Goal: Task Accomplishment & Management: Manage account settings

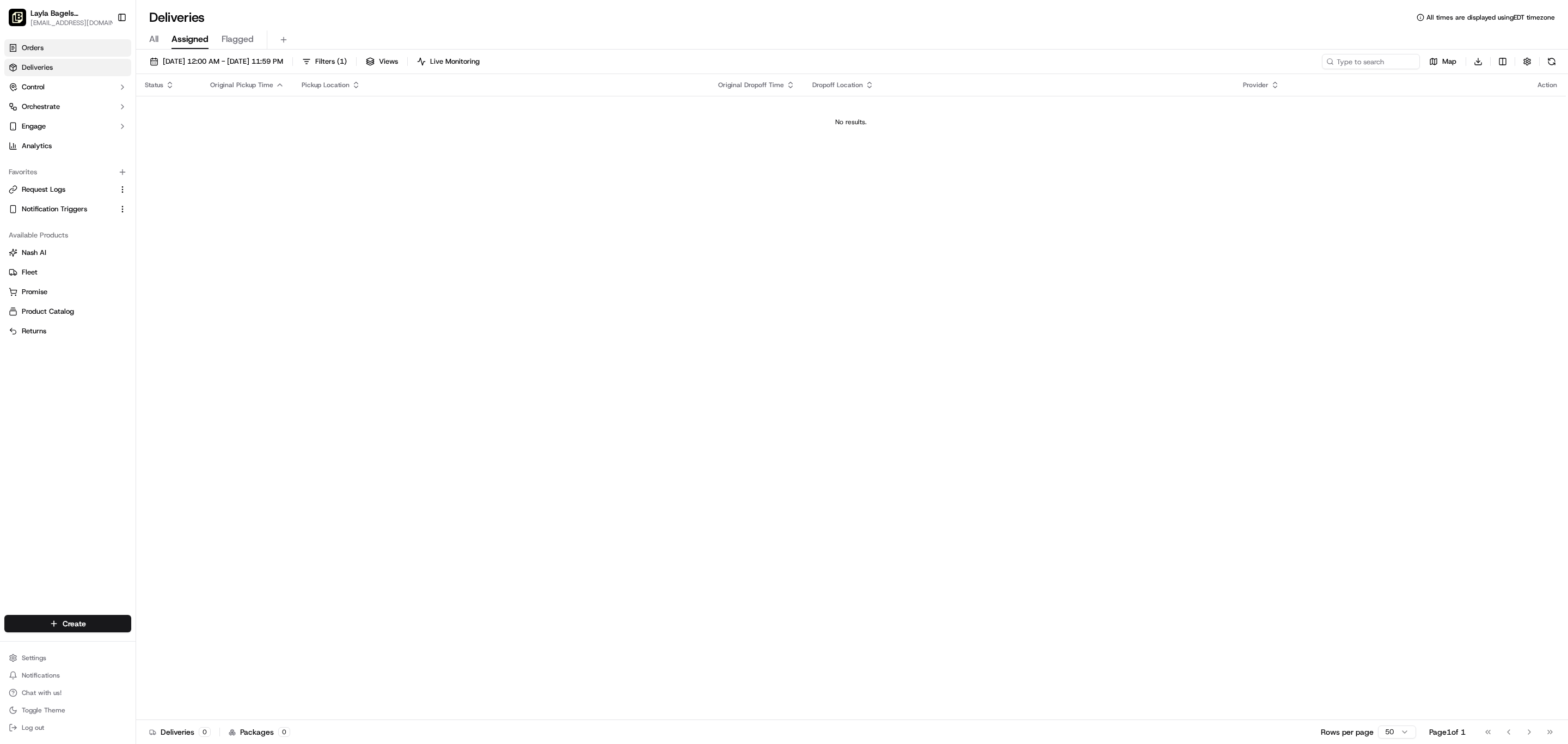
click at [87, 57] on link "Orders" at bounding box center [68, 48] width 127 height 17
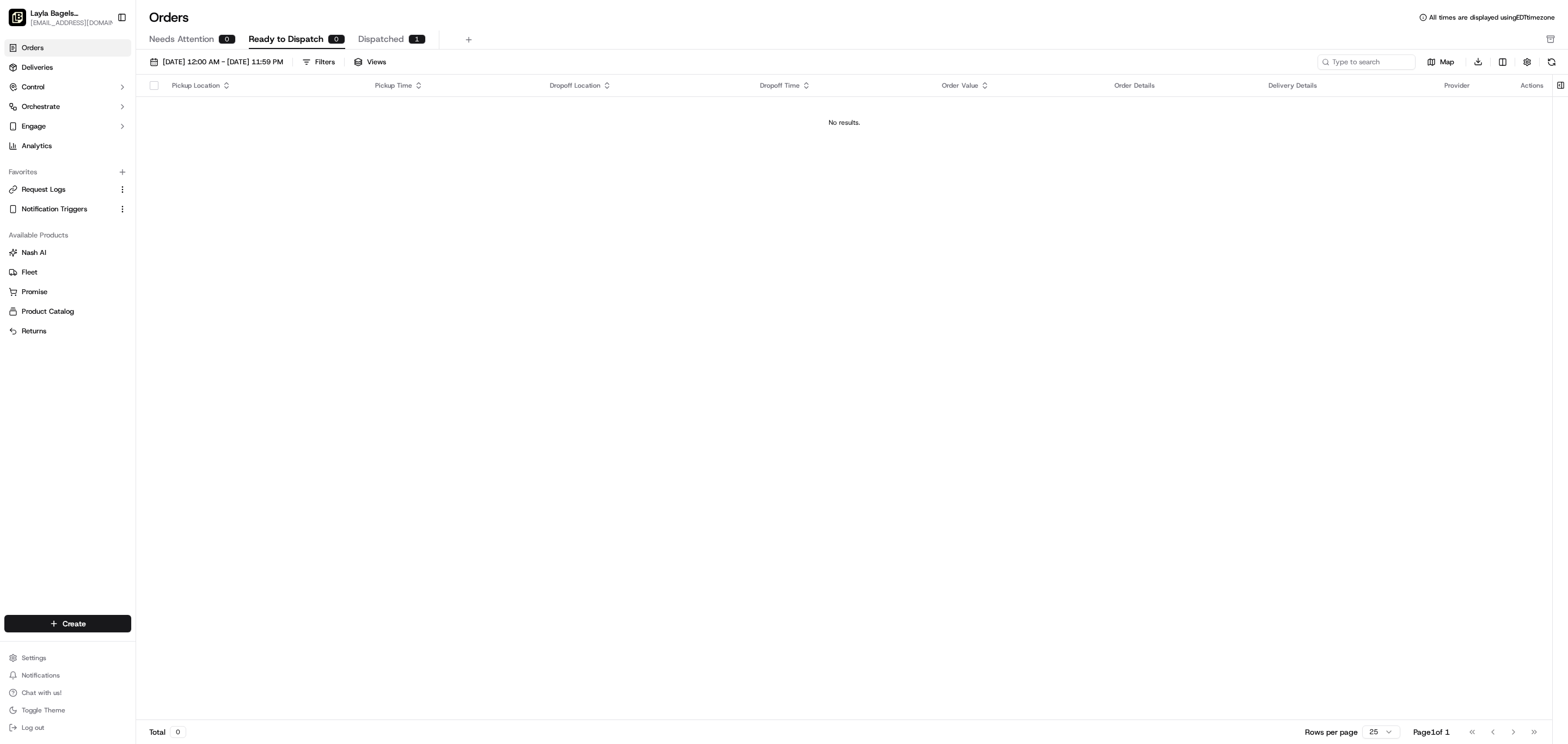
click at [404, 46] on span "Dispatched" at bounding box center [381, 39] width 46 height 13
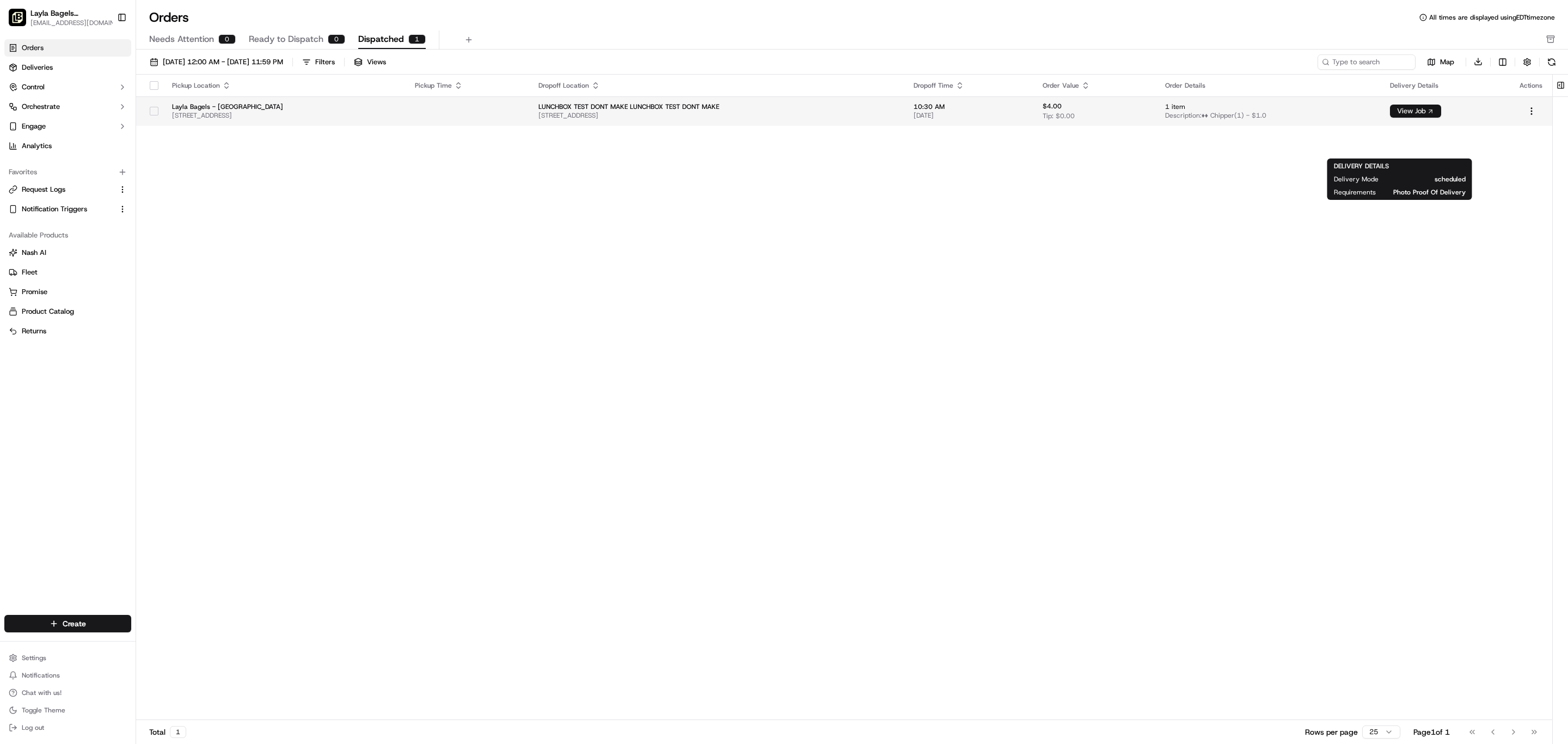
click at [1425, 118] on button "View Job" at bounding box center [1416, 111] width 51 height 13
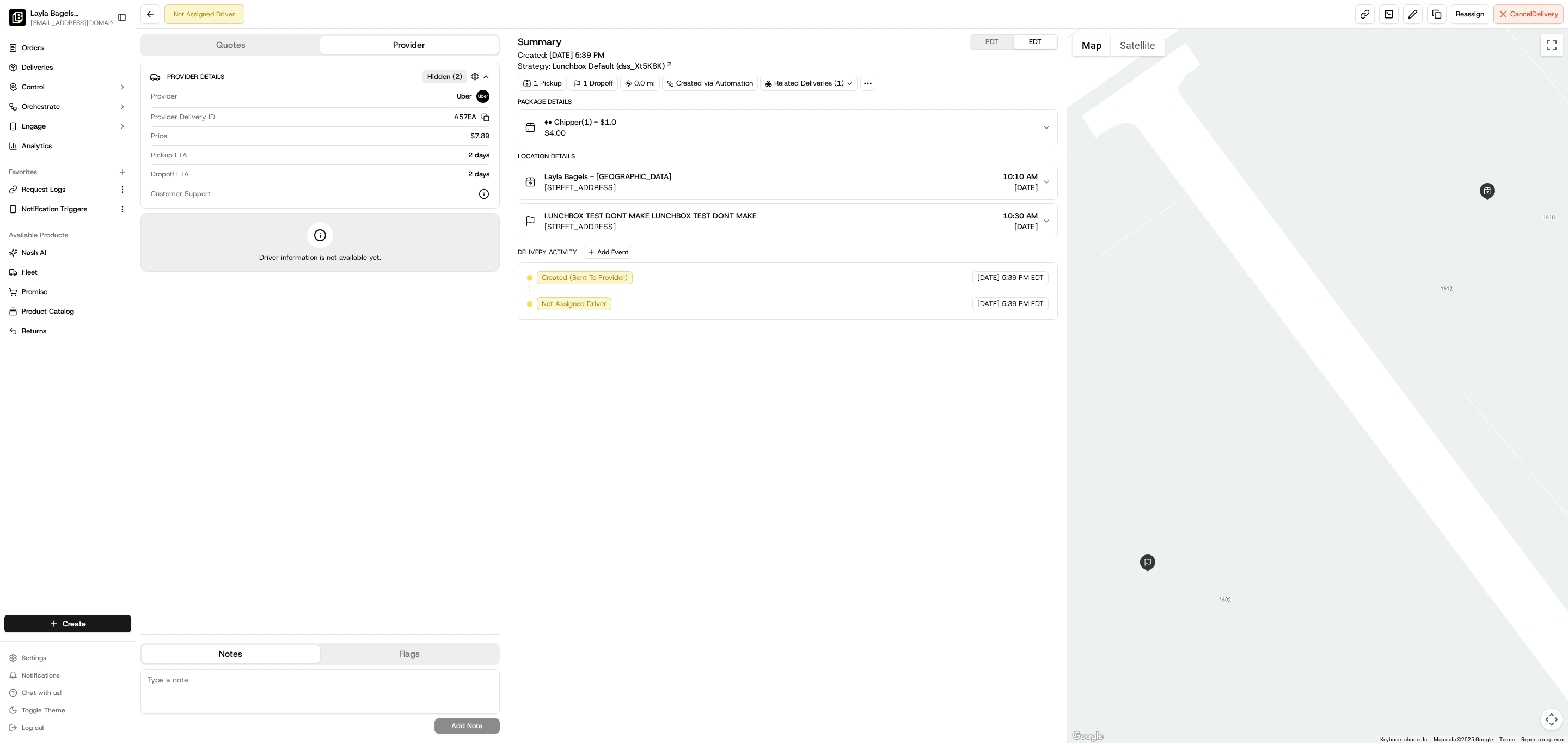
click at [305, 56] on div "Quotes Provider" at bounding box center [320, 45] width 359 height 22
click at [312, 54] on button "Quotes" at bounding box center [231, 45] width 179 height 17
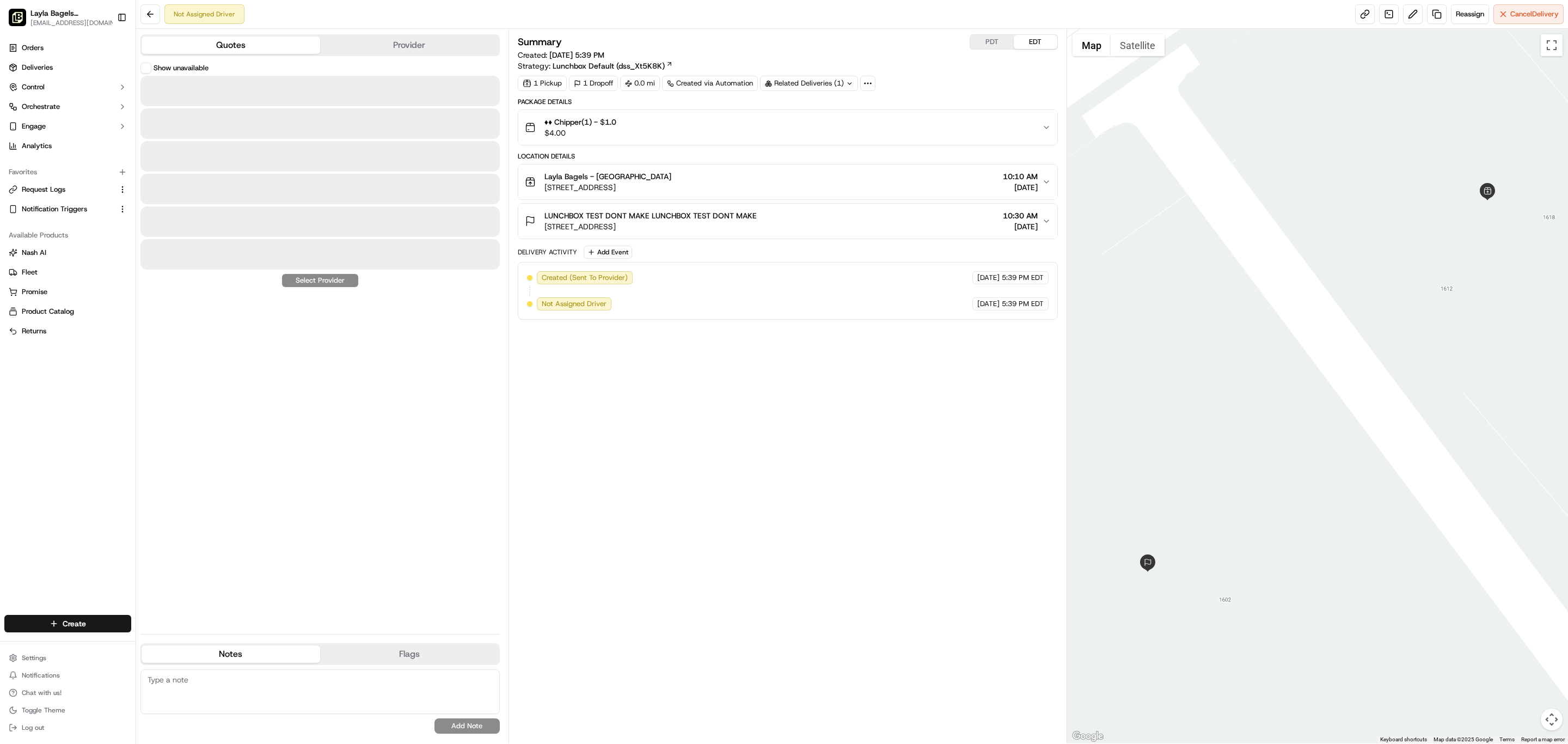
click at [408, 54] on button "Provider" at bounding box center [410, 45] width 179 height 17
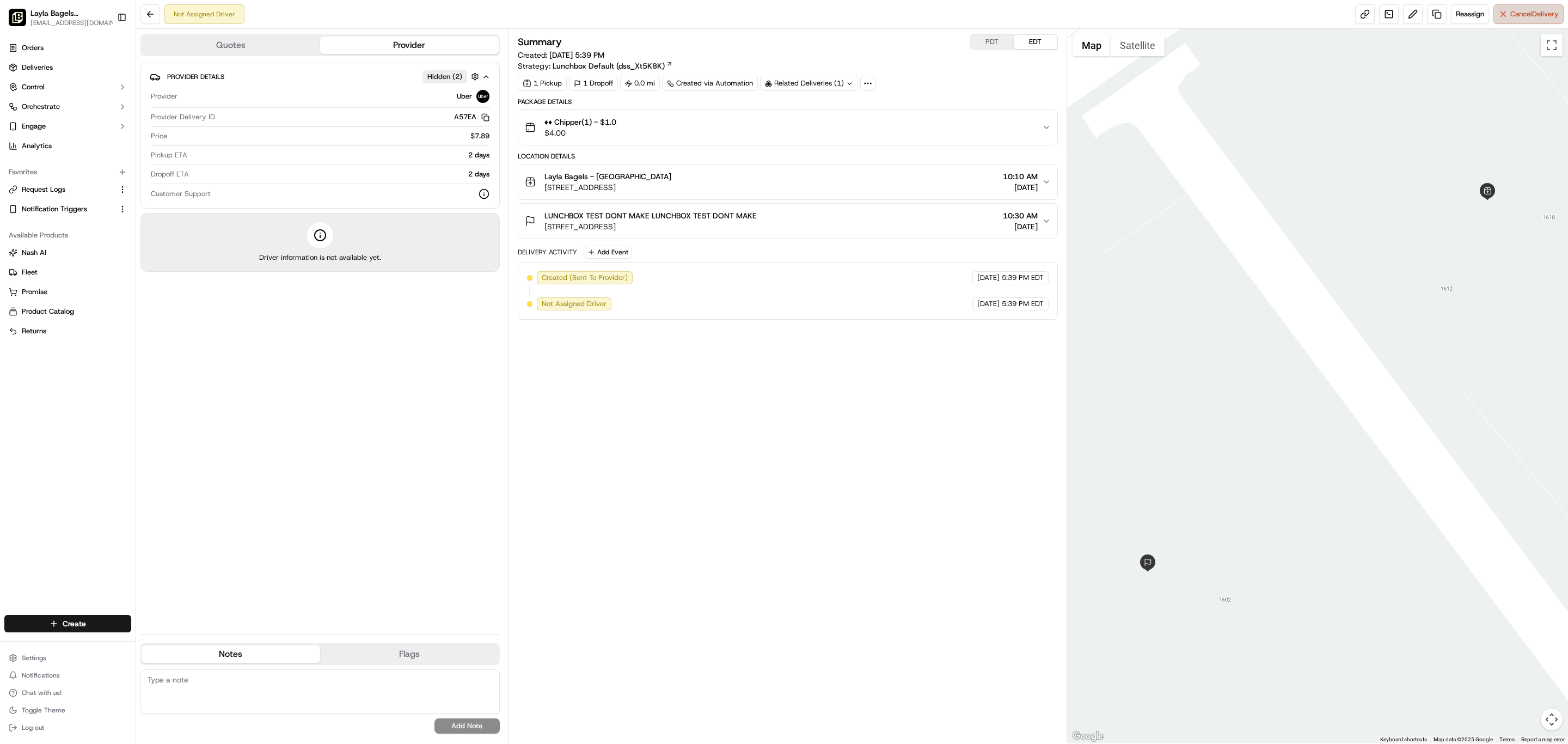
click at [1513, 24] on button "Cancel Delivery" at bounding box center [1529, 14] width 70 height 20
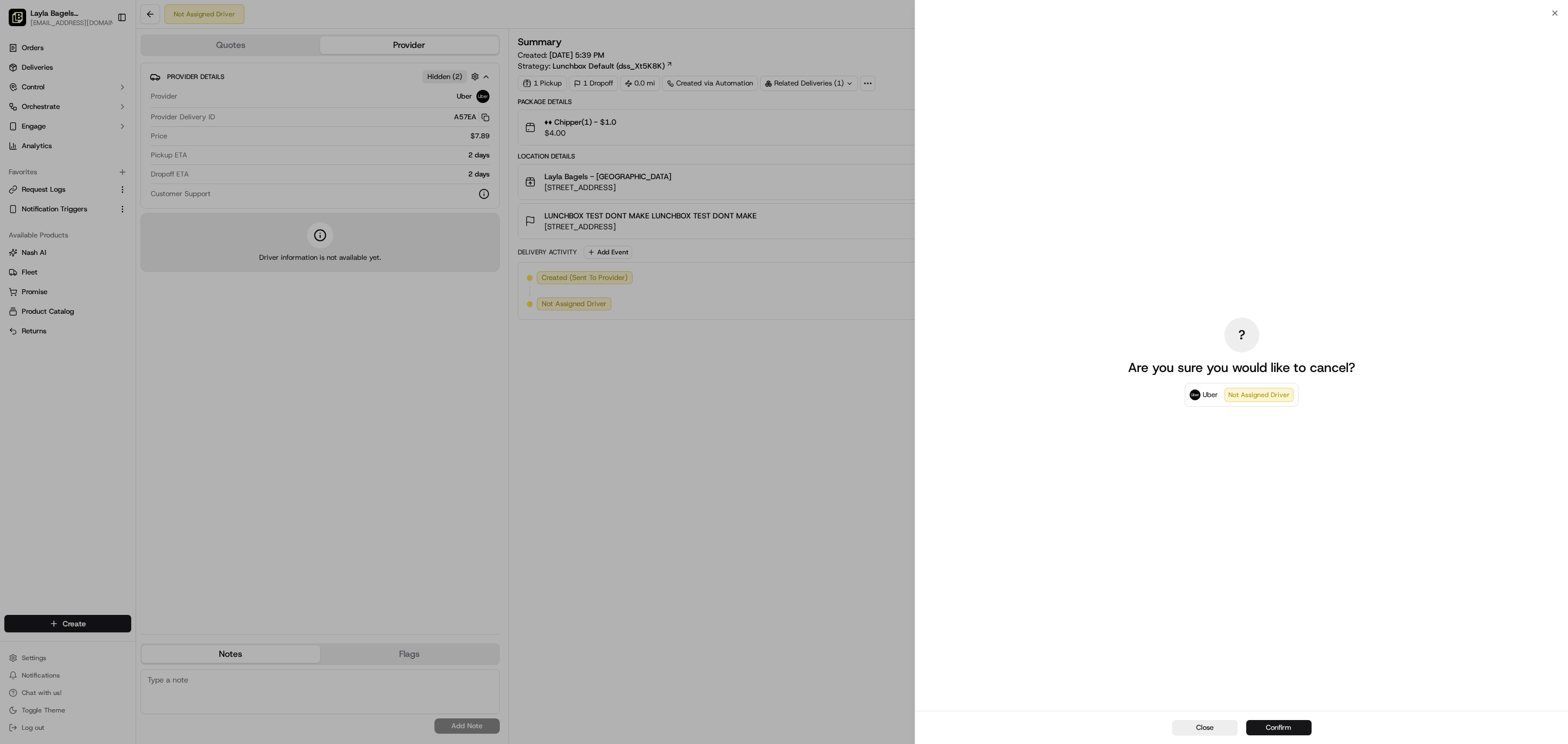
click at [1277, 720] on button "Confirm" at bounding box center [1279, 727] width 65 height 15
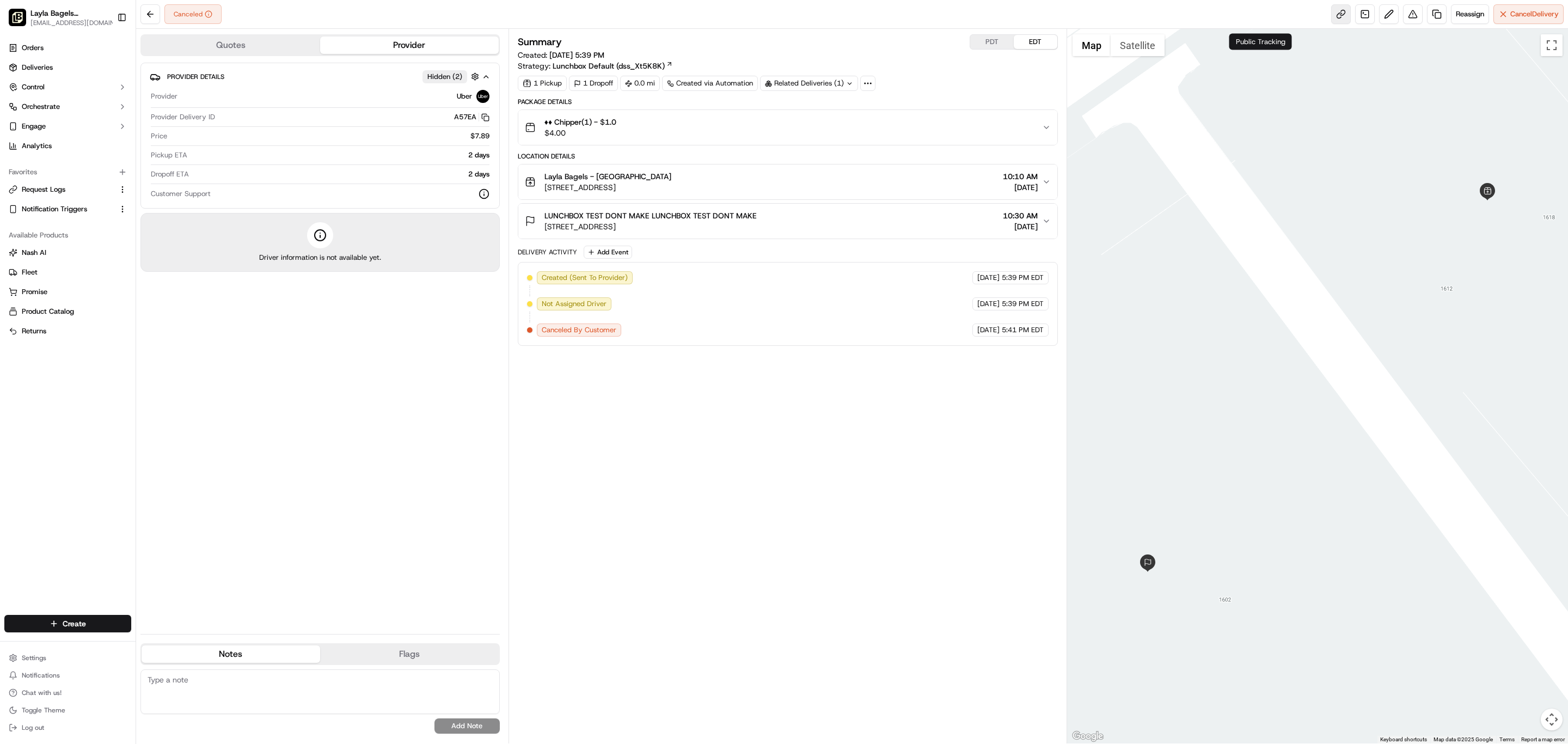
click at [1331, 20] on link at bounding box center [1341, 14] width 20 height 20
